Goal: Task Accomplishment & Management: Manage account settings

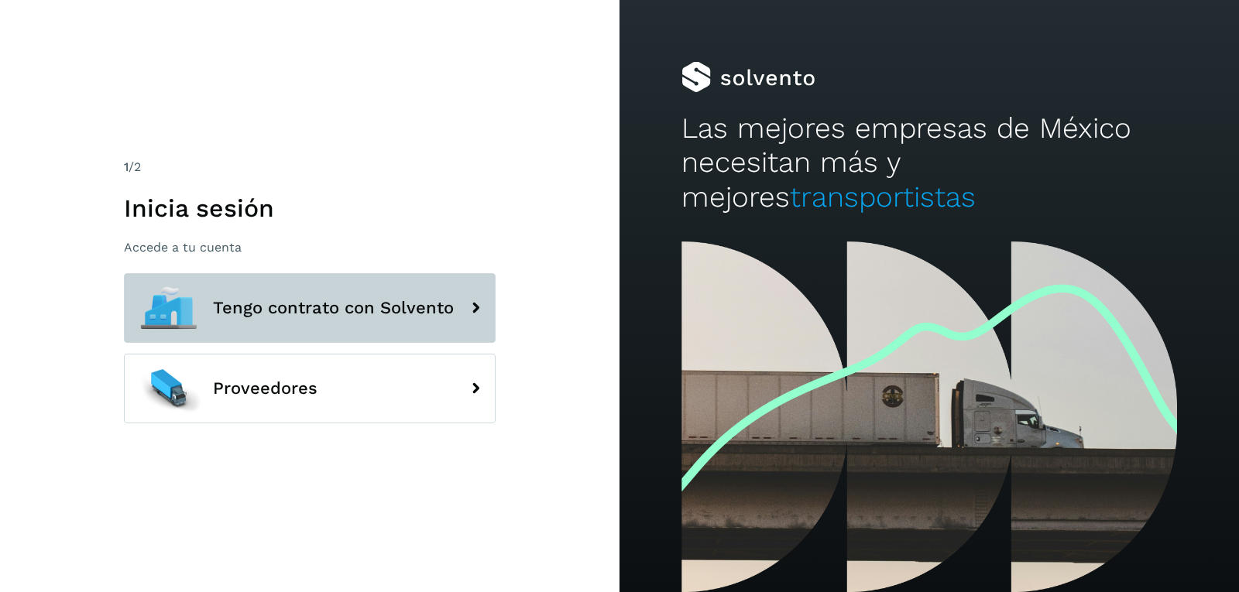
click at [306, 303] on span "Tengo contrato con Solvento" at bounding box center [333, 308] width 241 height 19
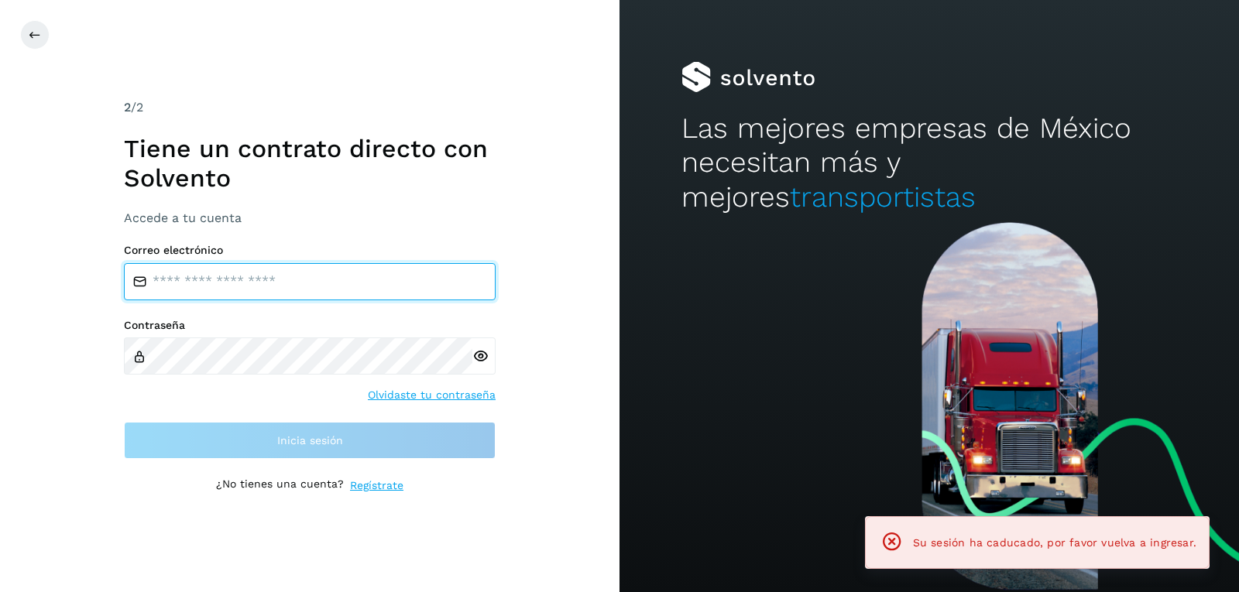
type input "**********"
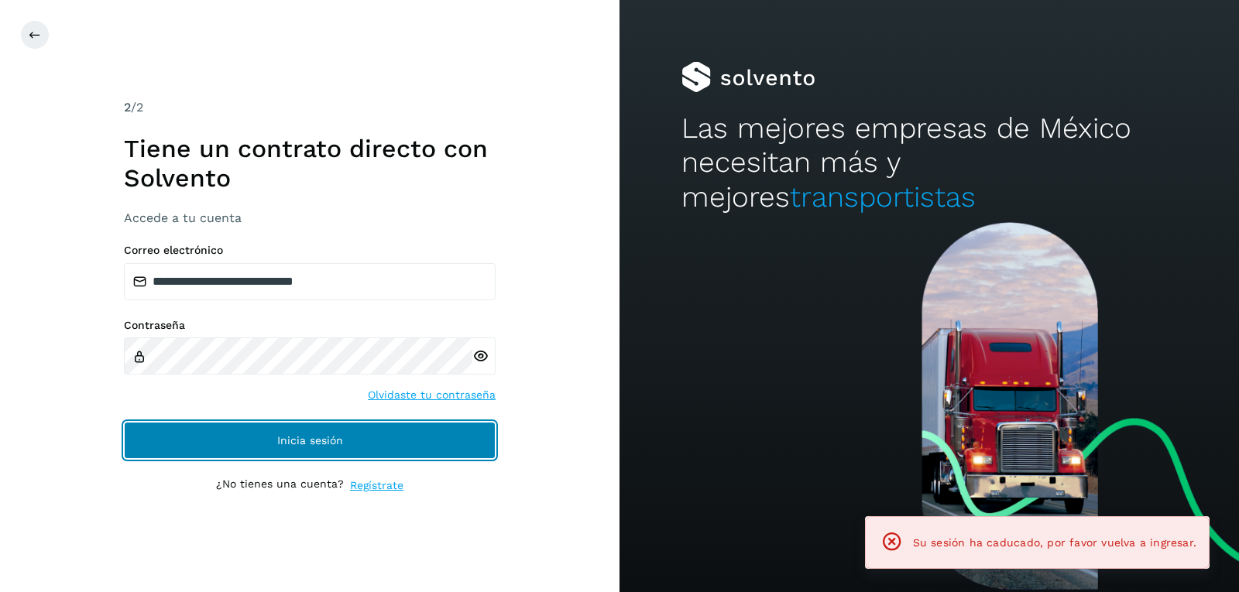
click at [259, 441] on button "Inicia sesión" at bounding box center [310, 440] width 372 height 37
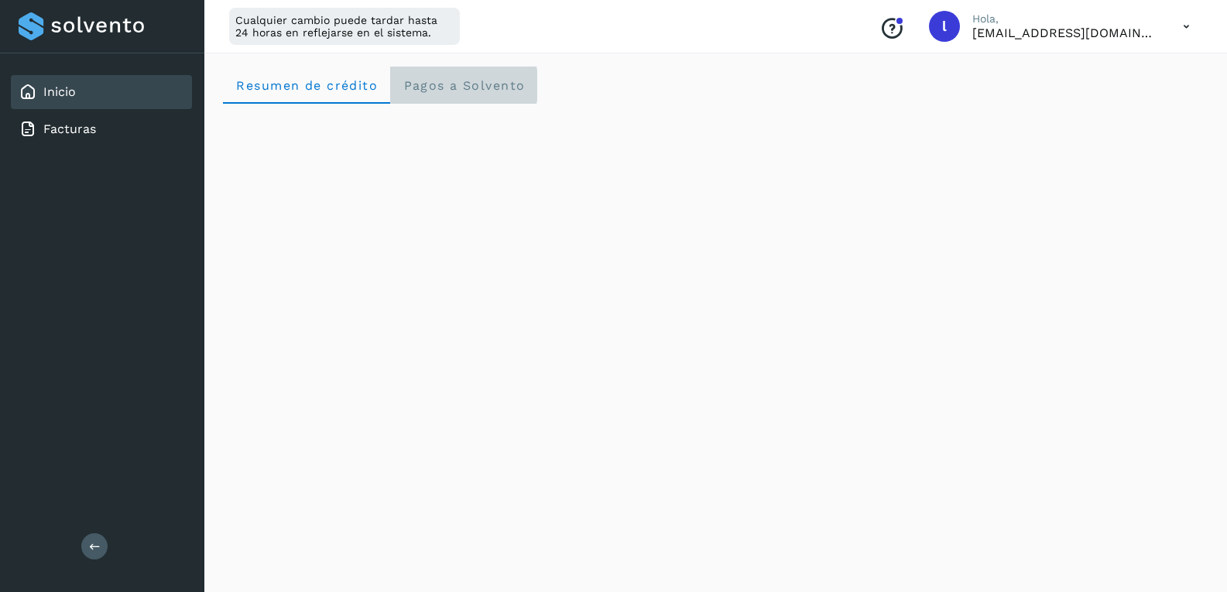
click at [427, 94] on Solvento "Pagos a Solvento" at bounding box center [463, 85] width 147 height 37
